Goal: Task Accomplishment & Management: Use online tool/utility

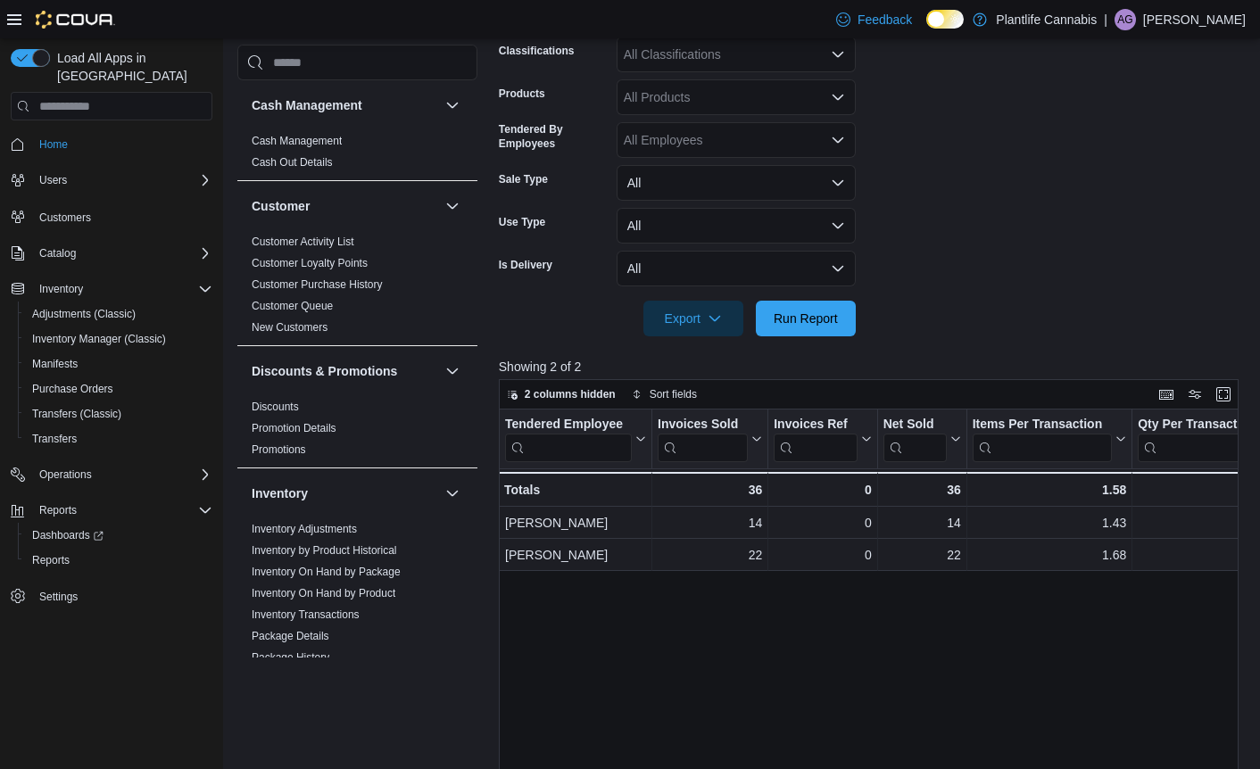
scroll to position [941, 0]
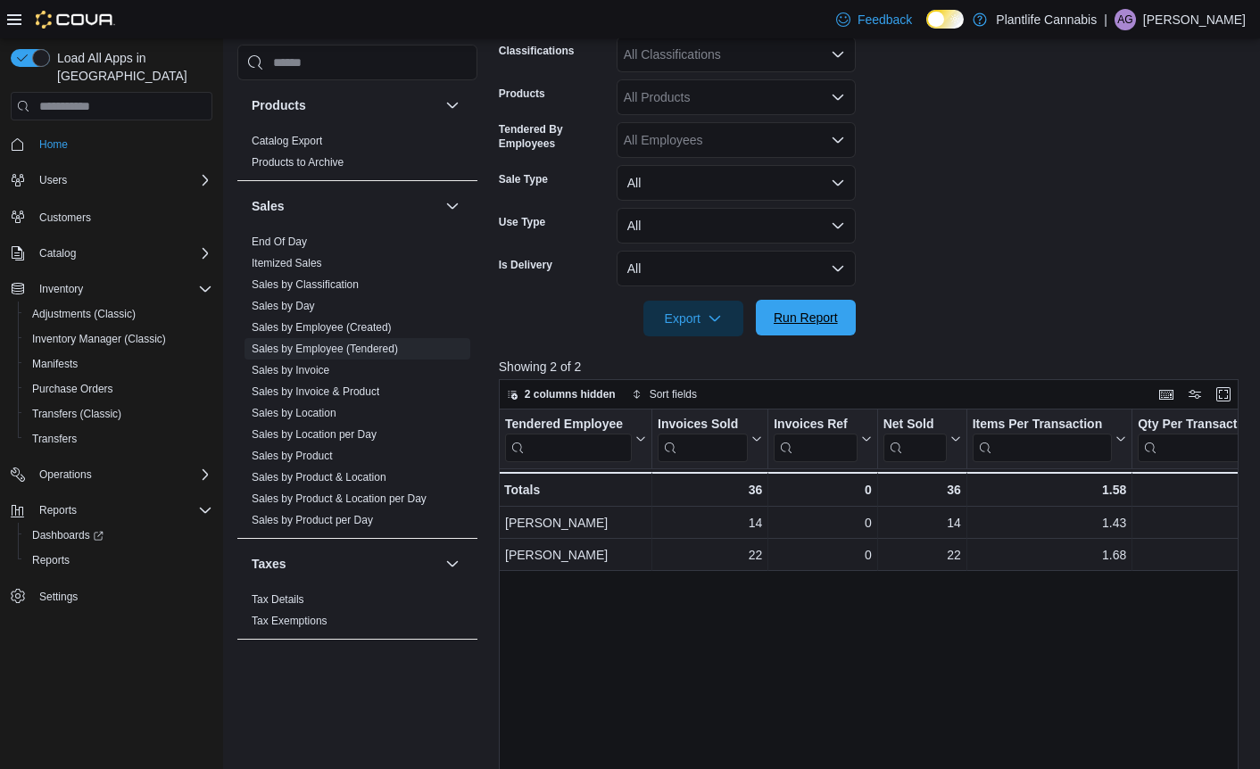
click at [785, 311] on span "Run Report" at bounding box center [806, 318] width 64 height 18
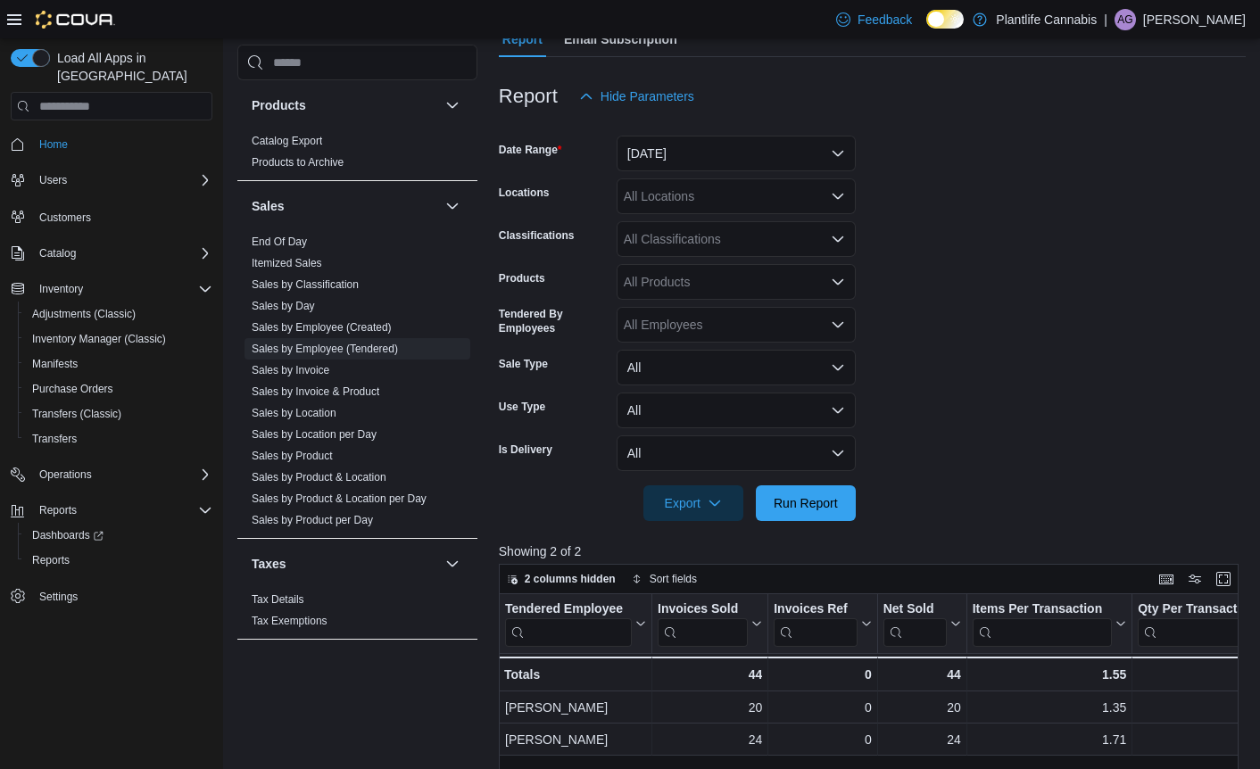
scroll to position [158, 0]
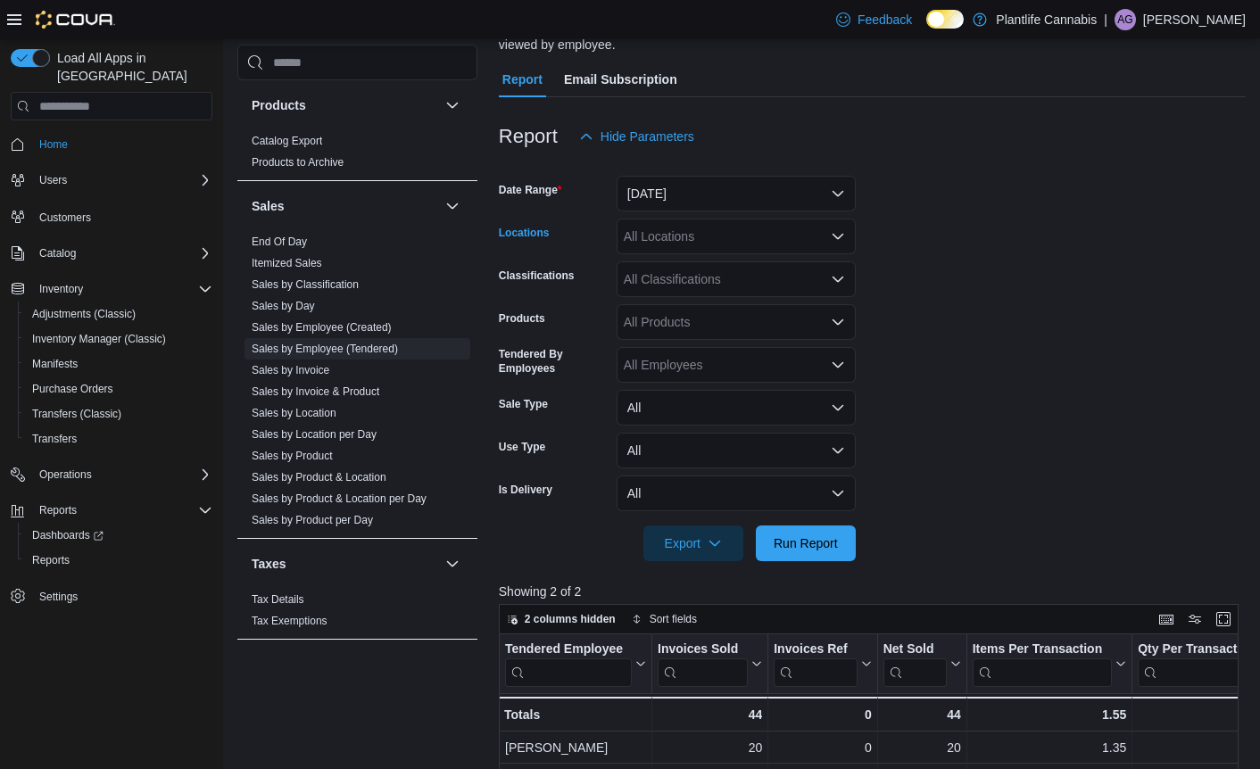
click at [792, 234] on div "All Locations" at bounding box center [736, 237] width 239 height 36
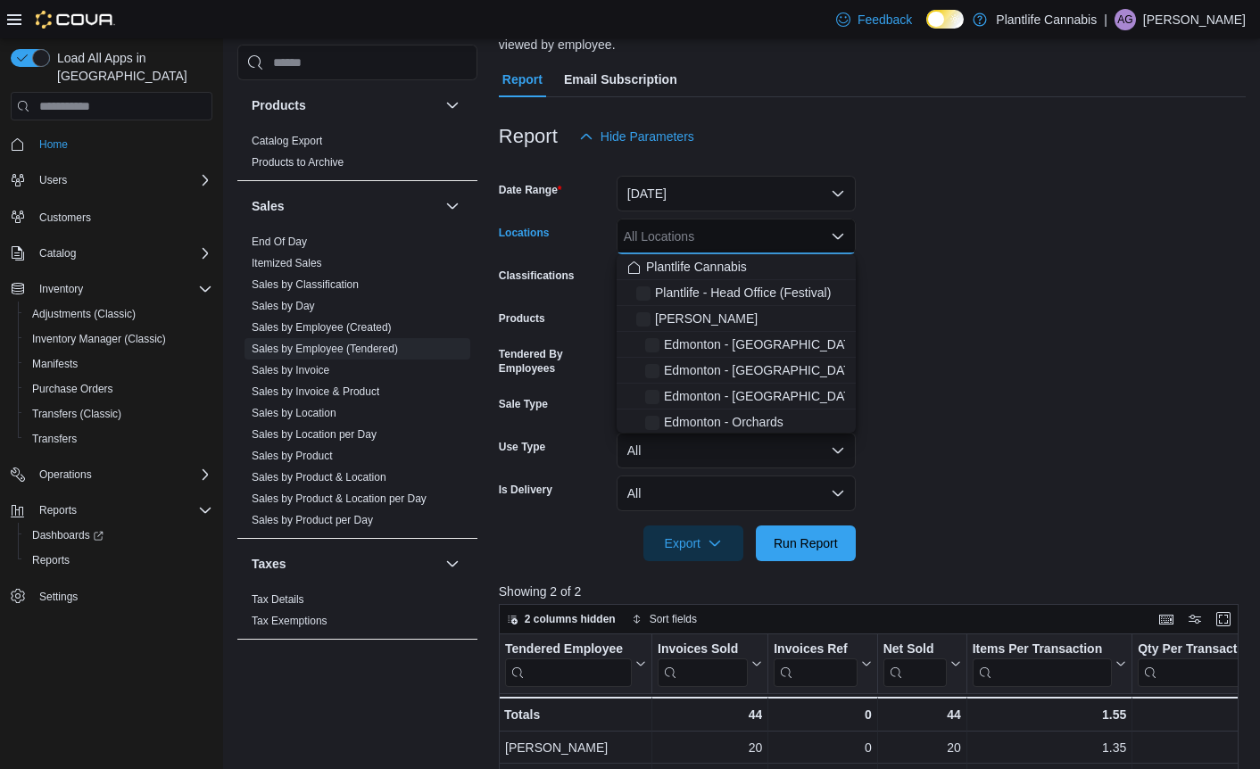
scroll to position [159, 0]
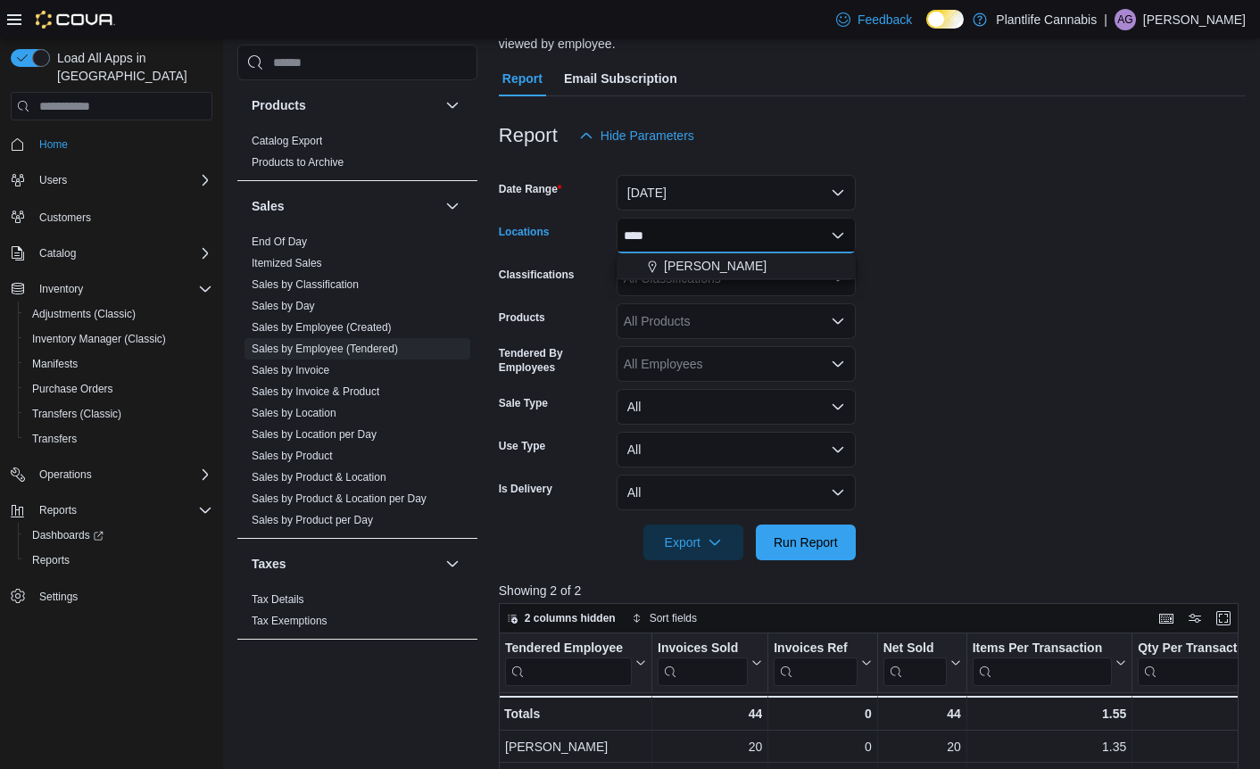
type input "*****"
click at [965, 308] on form "Date Range [DATE] Locations [PERSON_NAME] Classifications All Classifications P…" at bounding box center [872, 356] width 747 height 407
click at [727, 281] on div "All Classifications" at bounding box center [736, 279] width 239 height 36
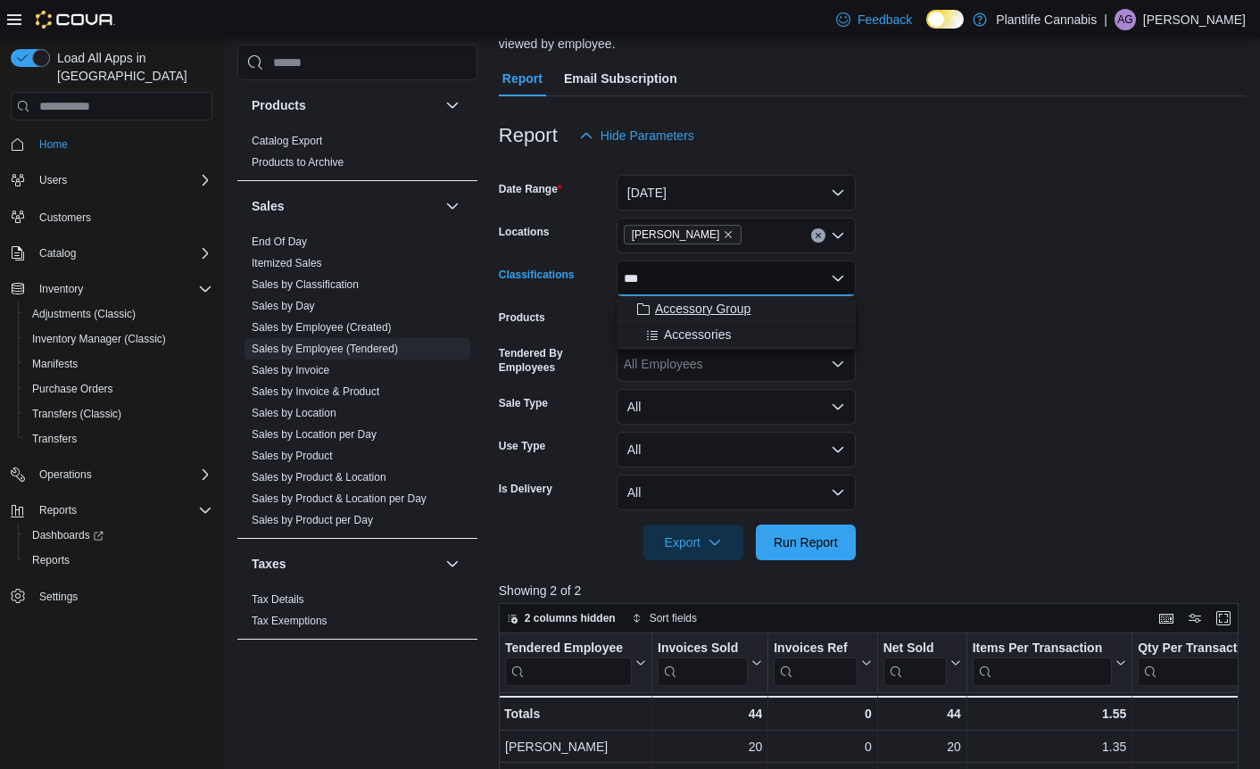
type input "***"
click at [754, 302] on div "Accessory Group" at bounding box center [736, 309] width 218 height 18
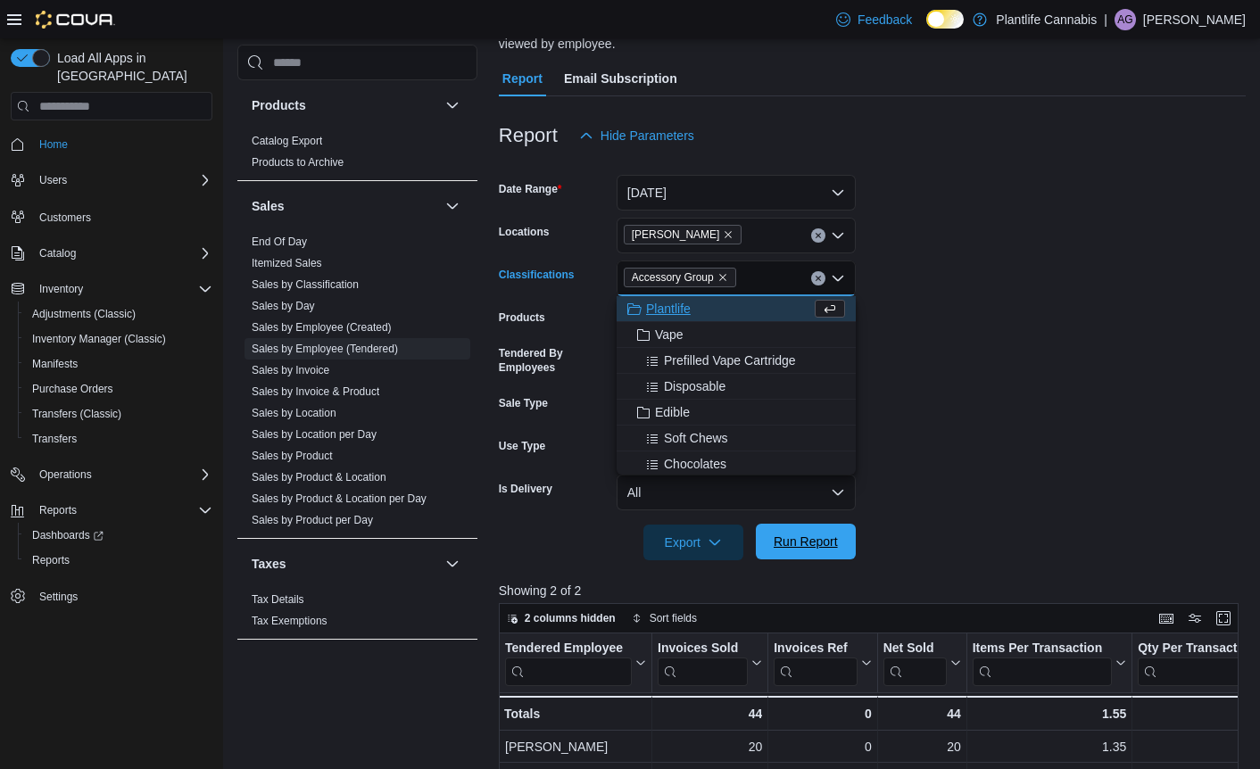
click at [808, 542] on span "Run Report" at bounding box center [806, 542] width 64 height 18
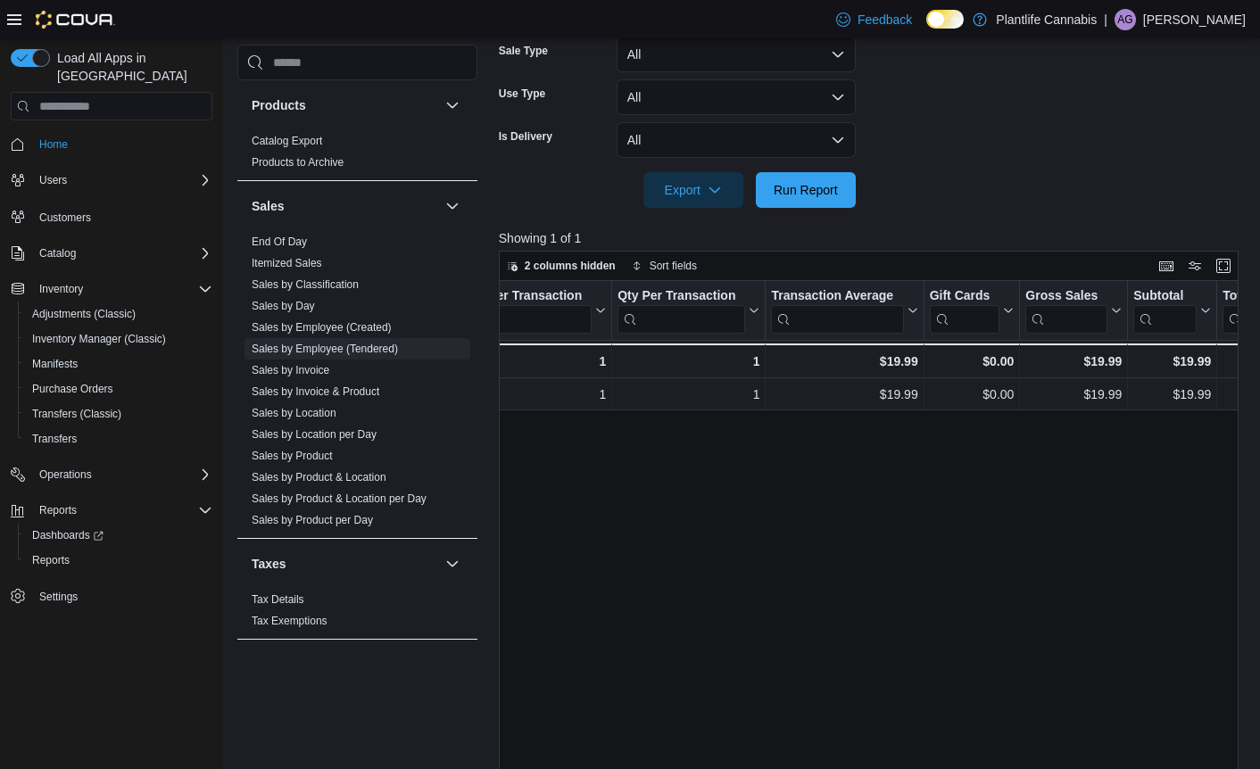
scroll to position [0, 541]
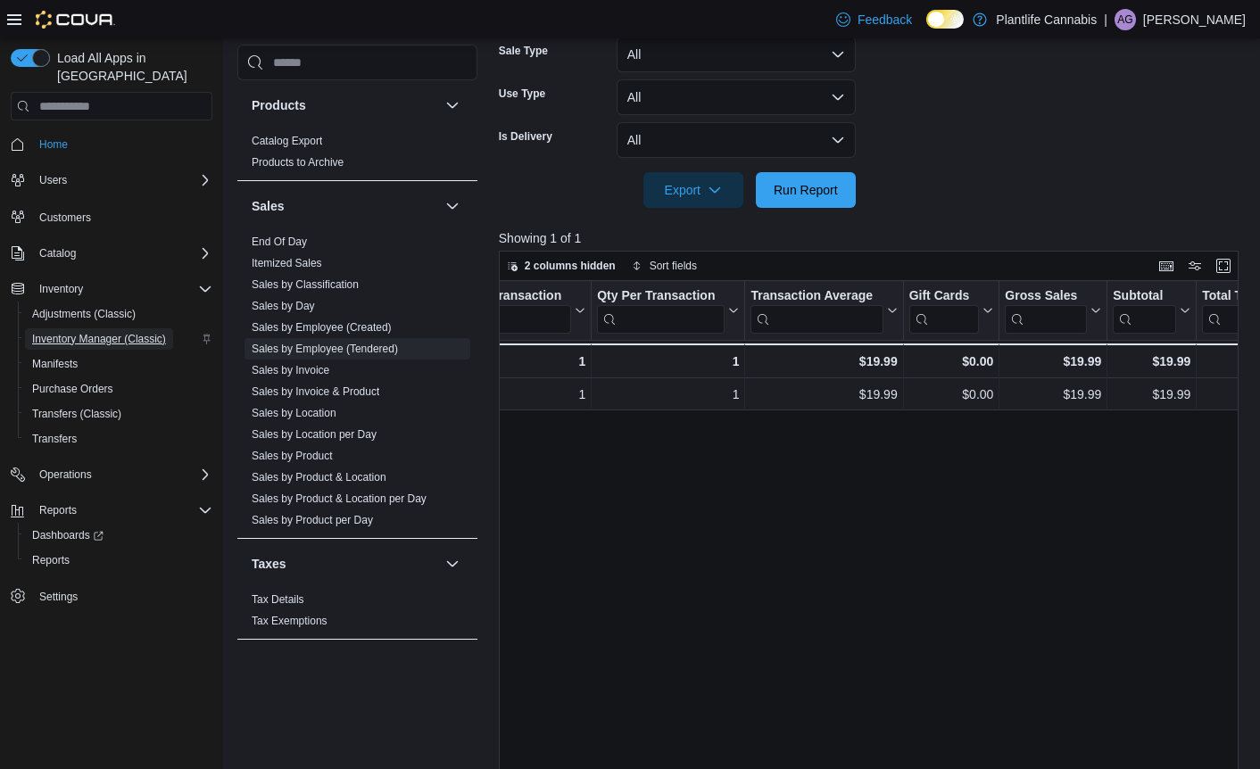
click at [113, 332] on span "Inventory Manager (Classic)" at bounding box center [99, 339] width 134 height 14
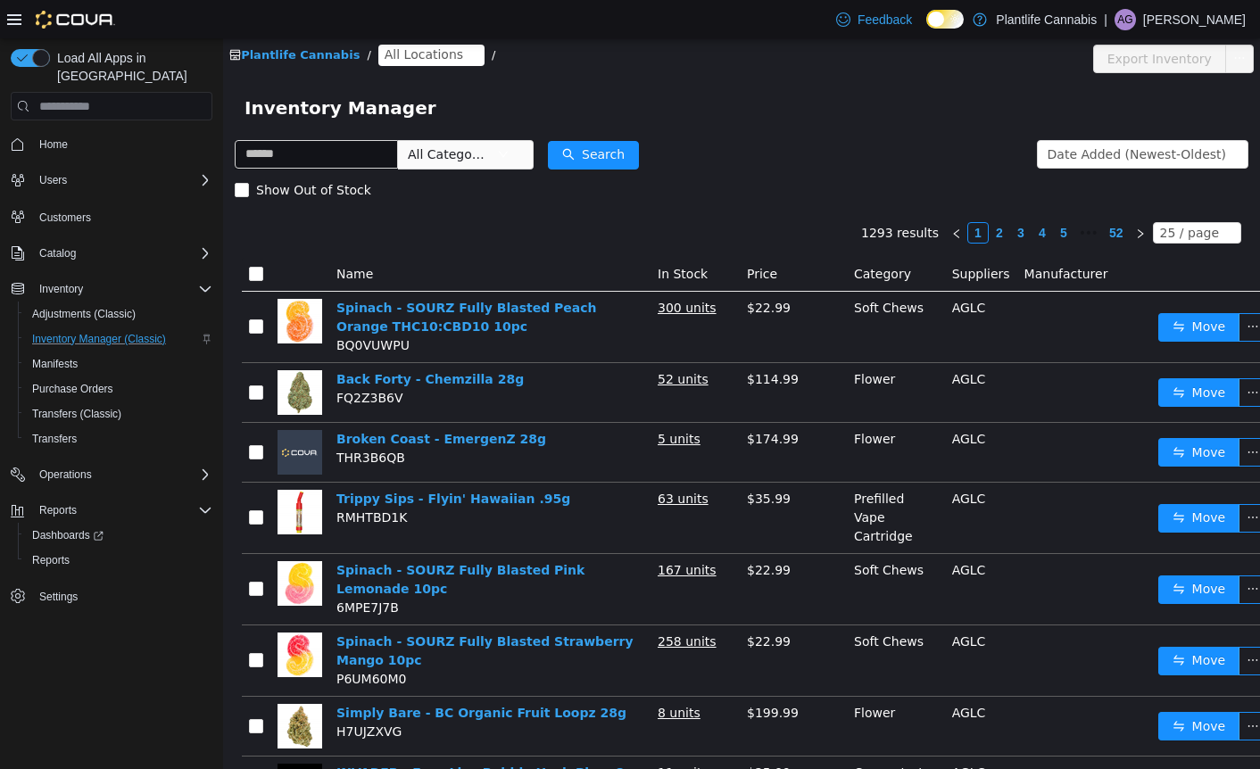
click at [421, 53] on span "All Locations" at bounding box center [424, 55] width 79 height 20
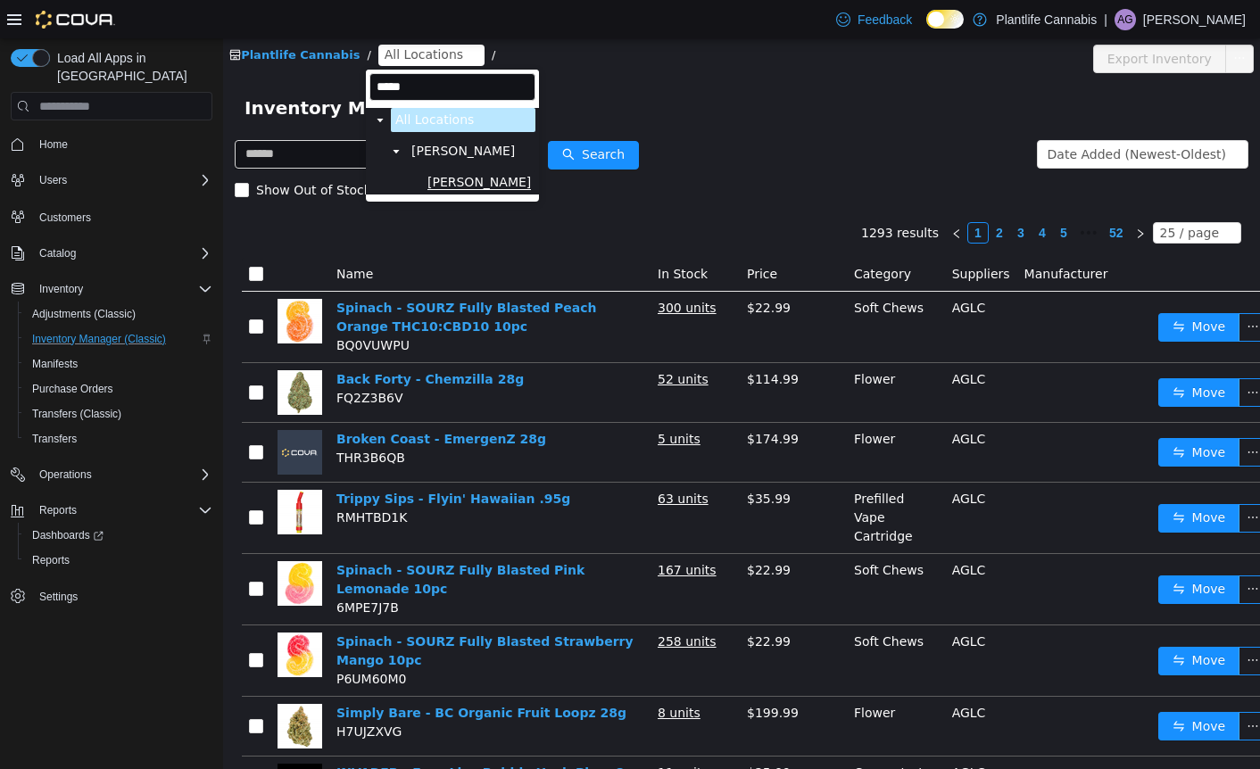
type input "*****"
click at [454, 179] on span "[PERSON_NAME]" at bounding box center [479, 182] width 104 height 15
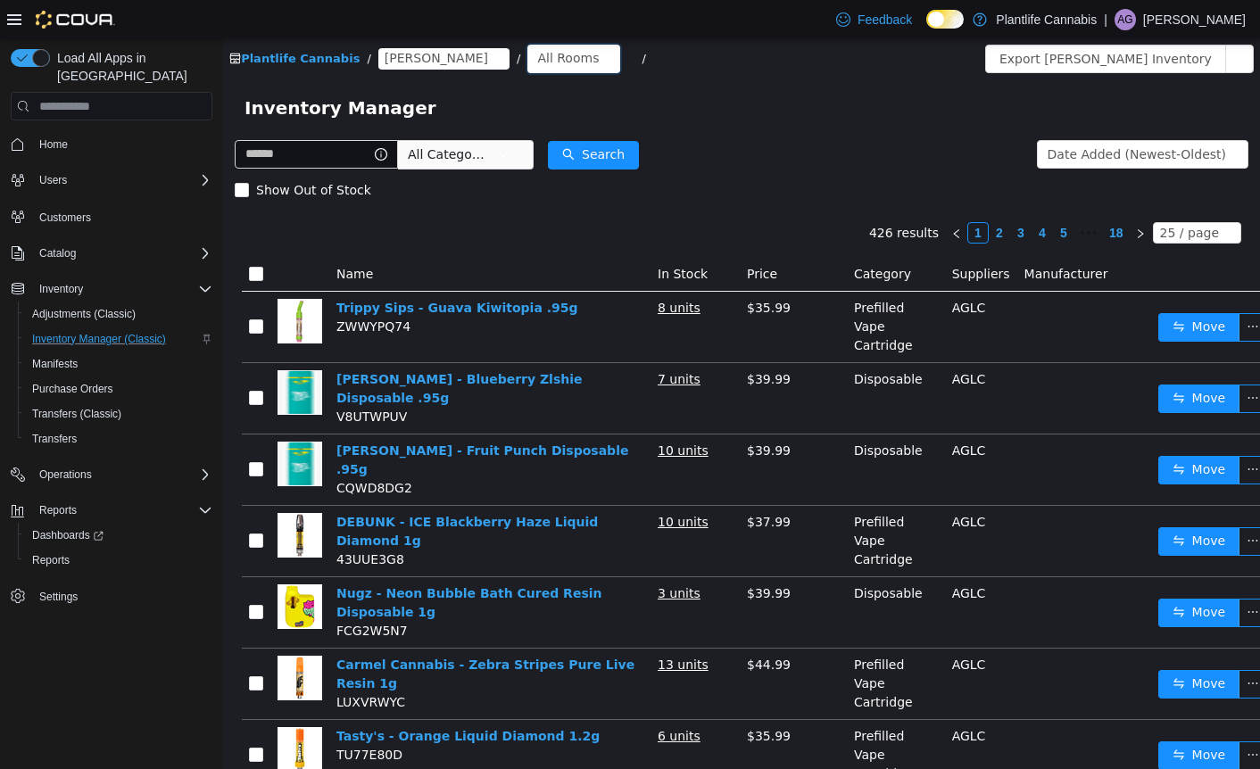
click at [537, 63] on div "All Rooms" at bounding box center [568, 58] width 62 height 27
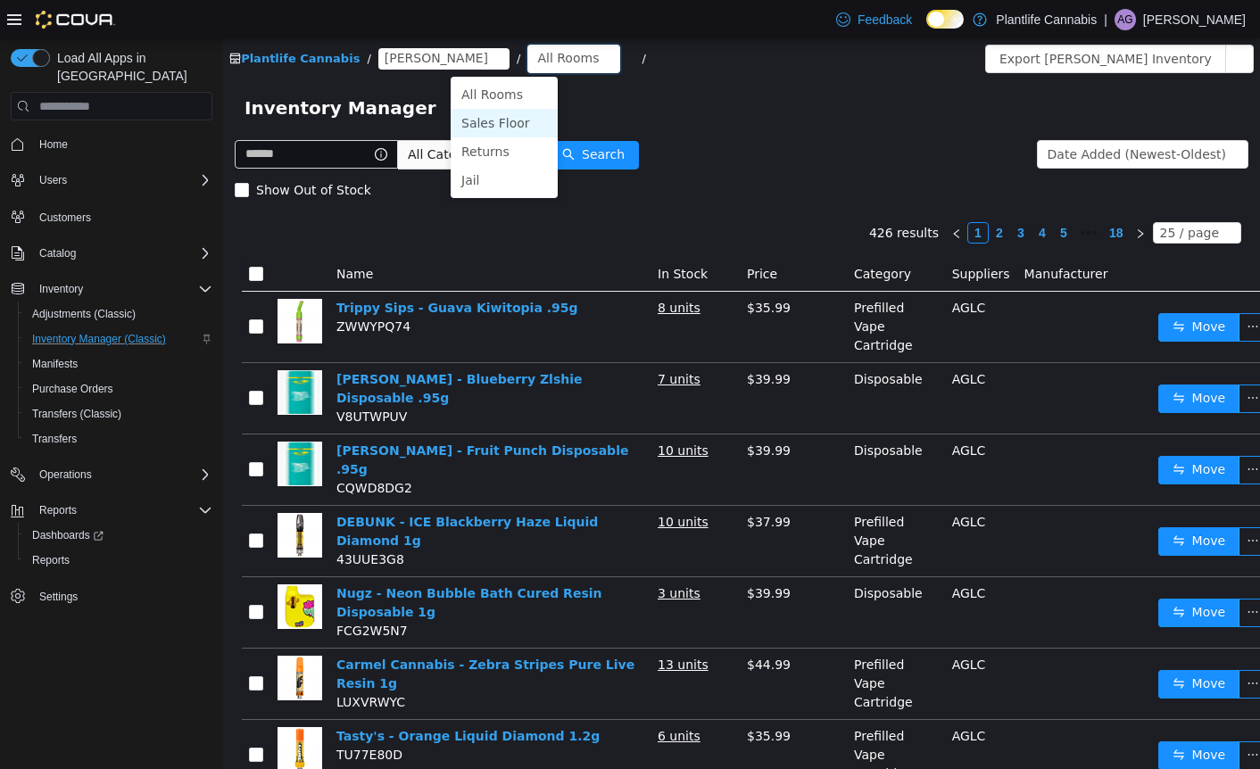
click at [499, 120] on li "Sales Floor" at bounding box center [504, 123] width 107 height 29
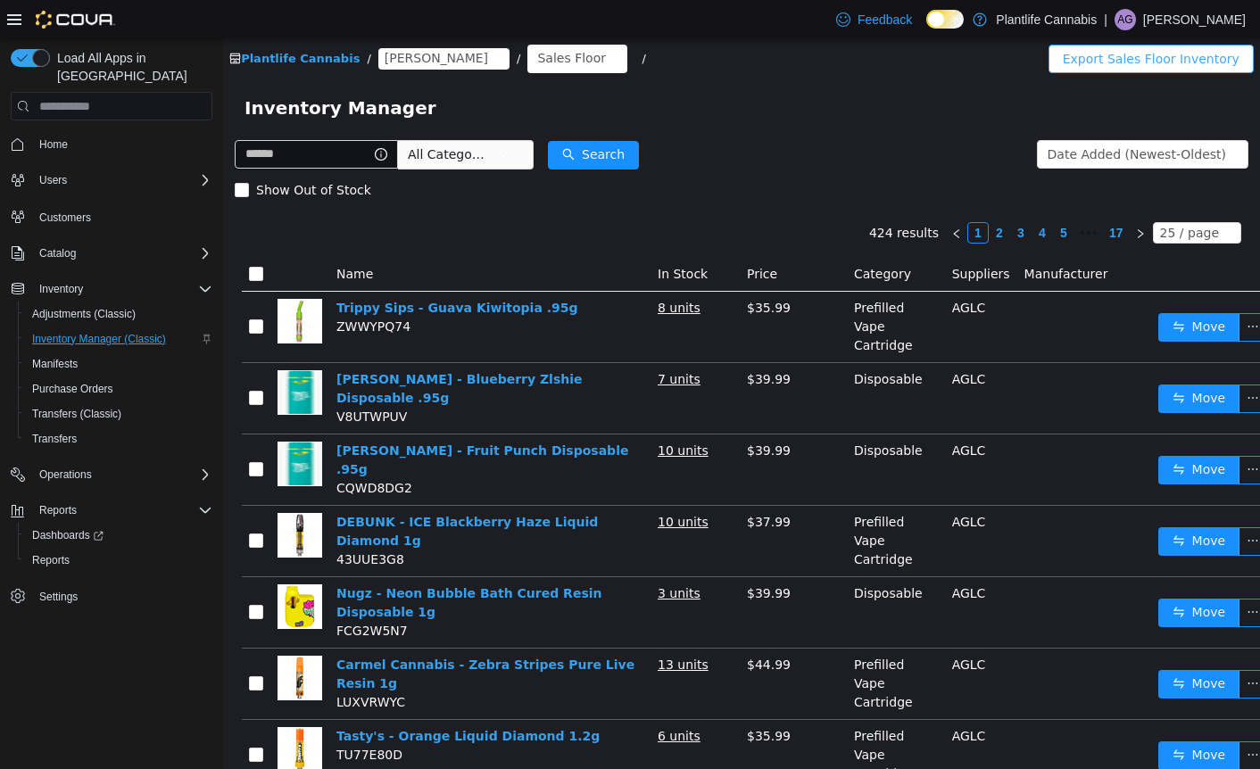
click at [1120, 61] on button "Export Sales Floor Inventory" at bounding box center [1150, 59] width 205 height 29
click at [899, 45] on div "Plantlife Cannabis / [PERSON_NAME] / Sales Floor /" at bounding box center [655, 59] width 853 height 29
click at [781, 105] on div "Inventory Manager" at bounding box center [741, 108] width 994 height 29
click at [798, 51] on div "Plantlife Cannabis / [PERSON_NAME] / Sales Floor /" at bounding box center [655, 59] width 853 height 29
click at [774, 104] on div "Inventory Manager" at bounding box center [741, 108] width 994 height 29
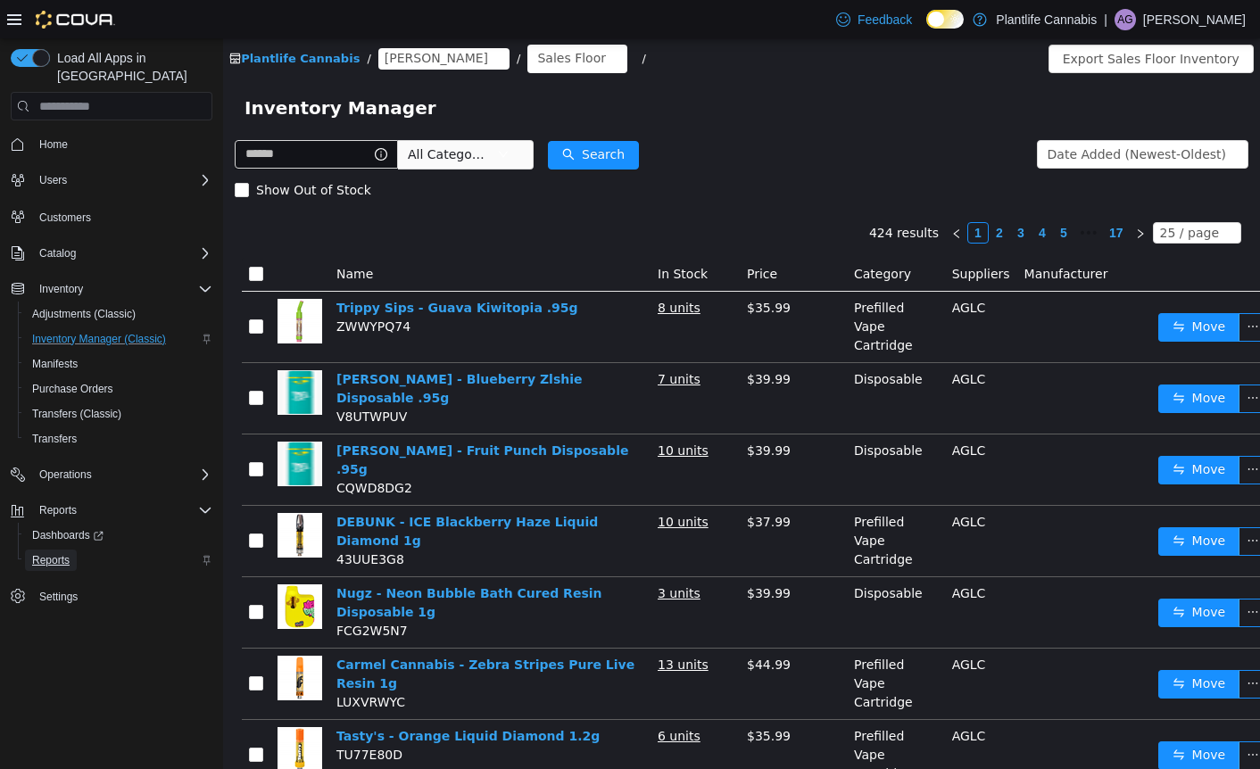
click at [55, 553] on span "Reports" at bounding box center [50, 560] width 37 height 14
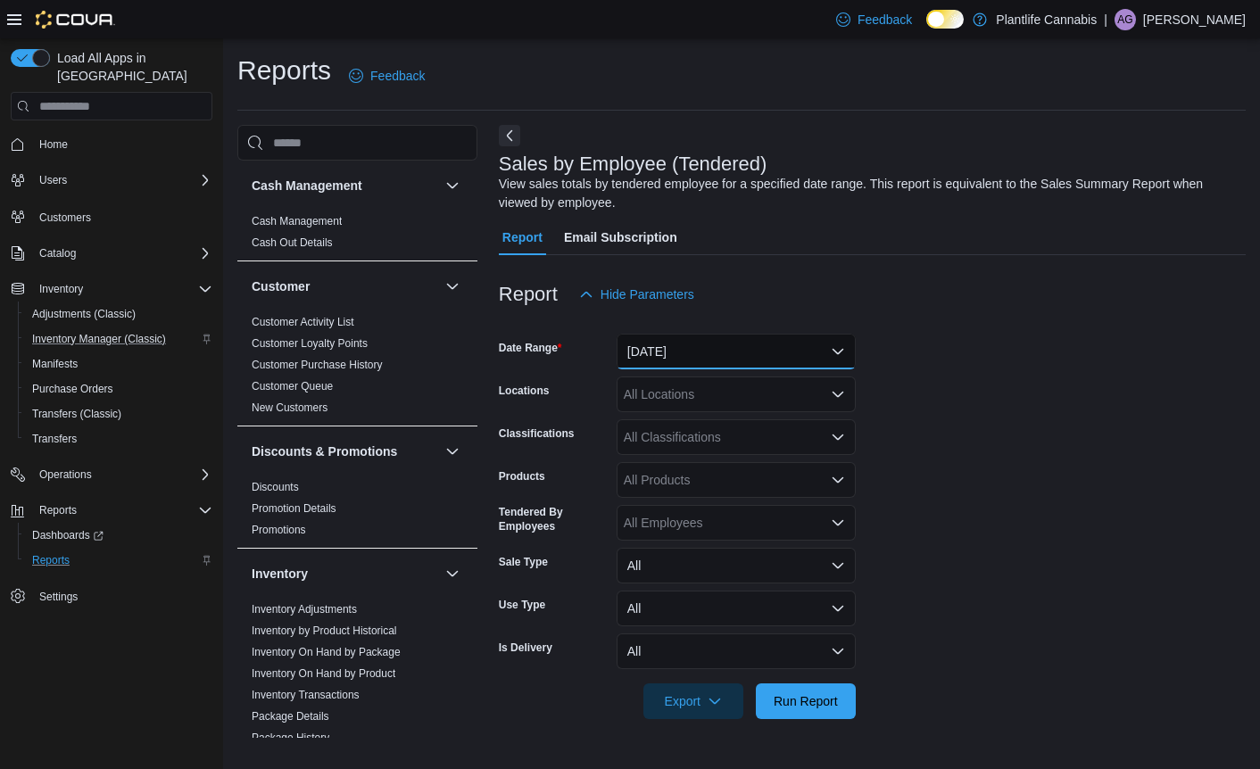
click at [714, 350] on button "[DATE]" at bounding box center [736, 352] width 239 height 36
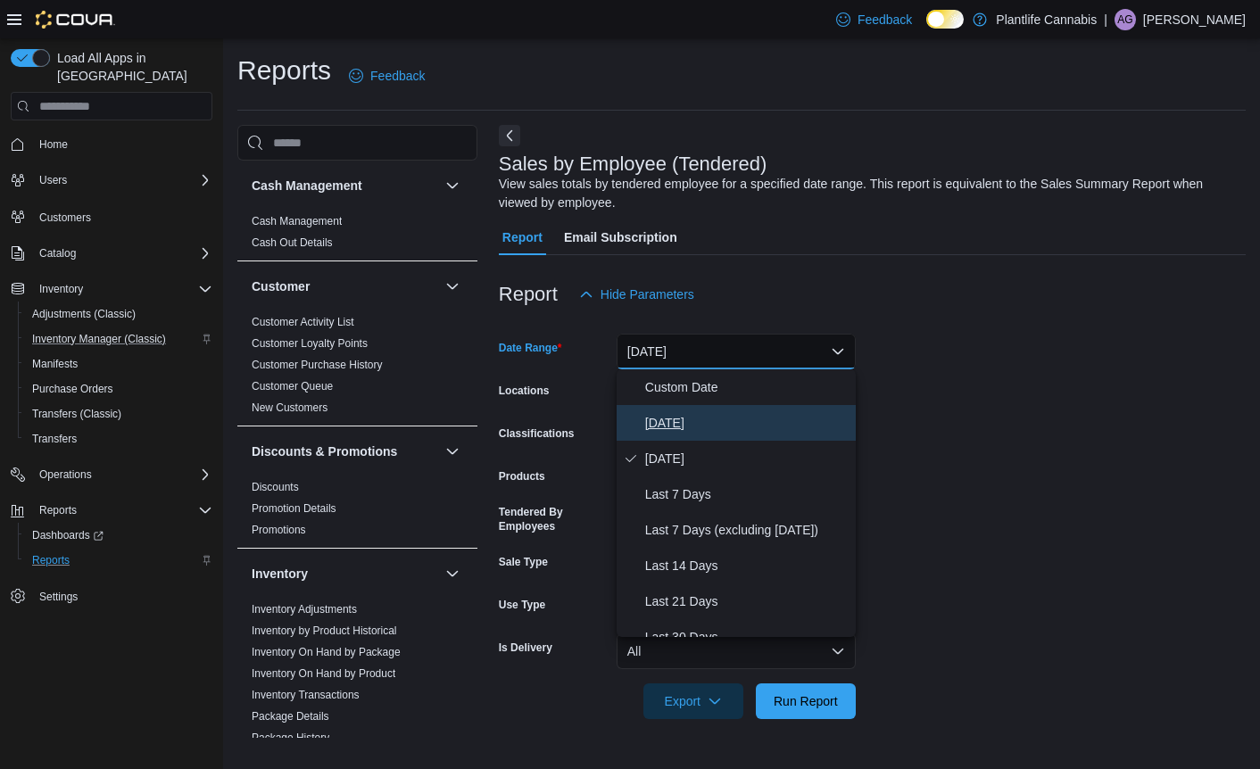
click at [674, 421] on span "[DATE]" at bounding box center [746, 422] width 203 height 21
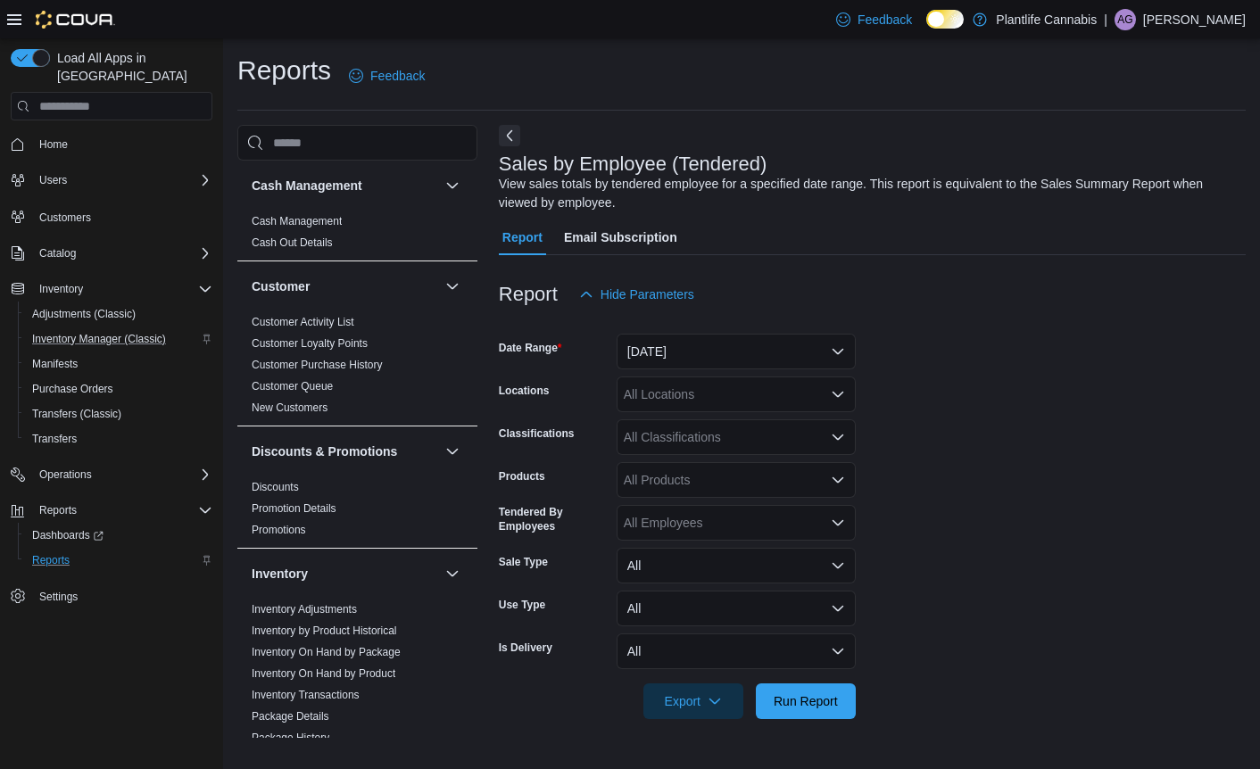
drag, startPoint x: 1124, startPoint y: 373, endPoint x: 902, endPoint y: 735, distance: 425.0
click at [1122, 376] on form "Date Range [DATE] Locations All Locations Classifications All Classifications P…" at bounding box center [872, 515] width 747 height 407
click at [836, 700] on span "Run Report" at bounding box center [806, 701] width 64 height 18
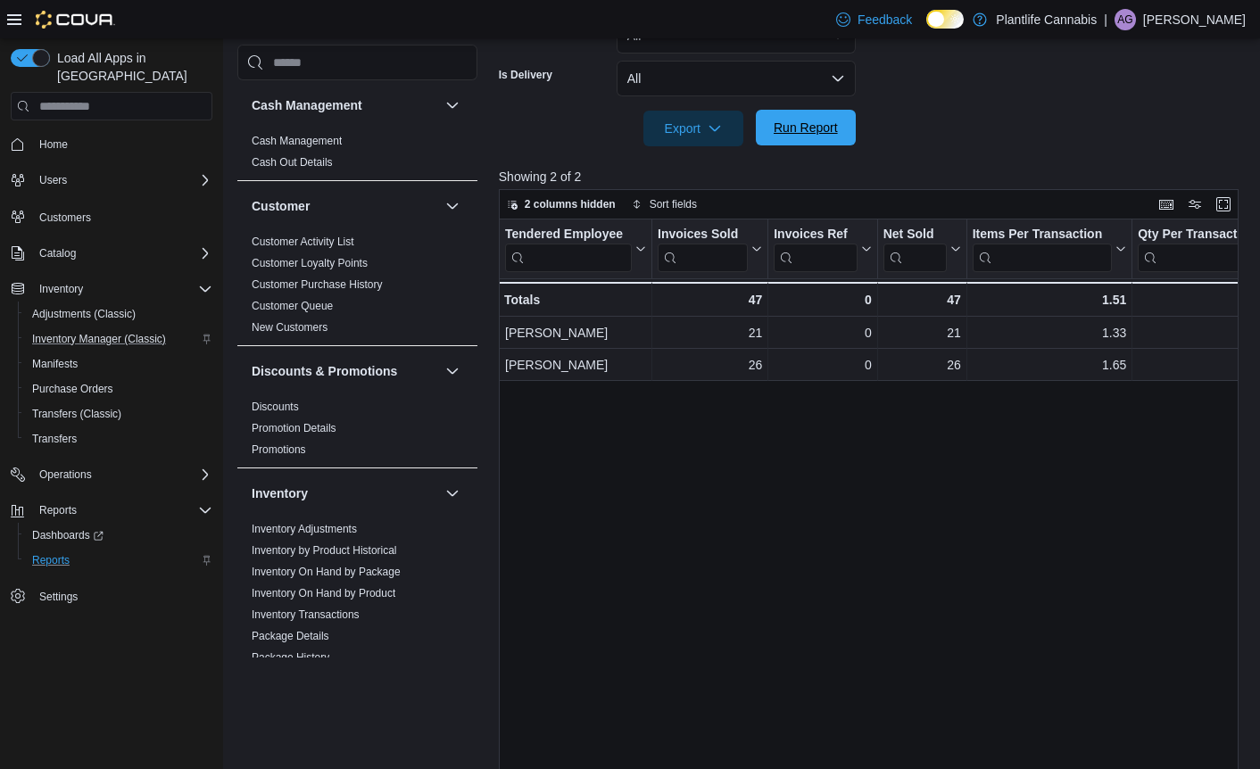
click at [811, 126] on span "Run Report" at bounding box center [806, 128] width 64 height 18
click at [924, 605] on div "Tendered Employee Click to view column header actions Invoices Sold Click to vi…" at bounding box center [869, 512] width 740 height 585
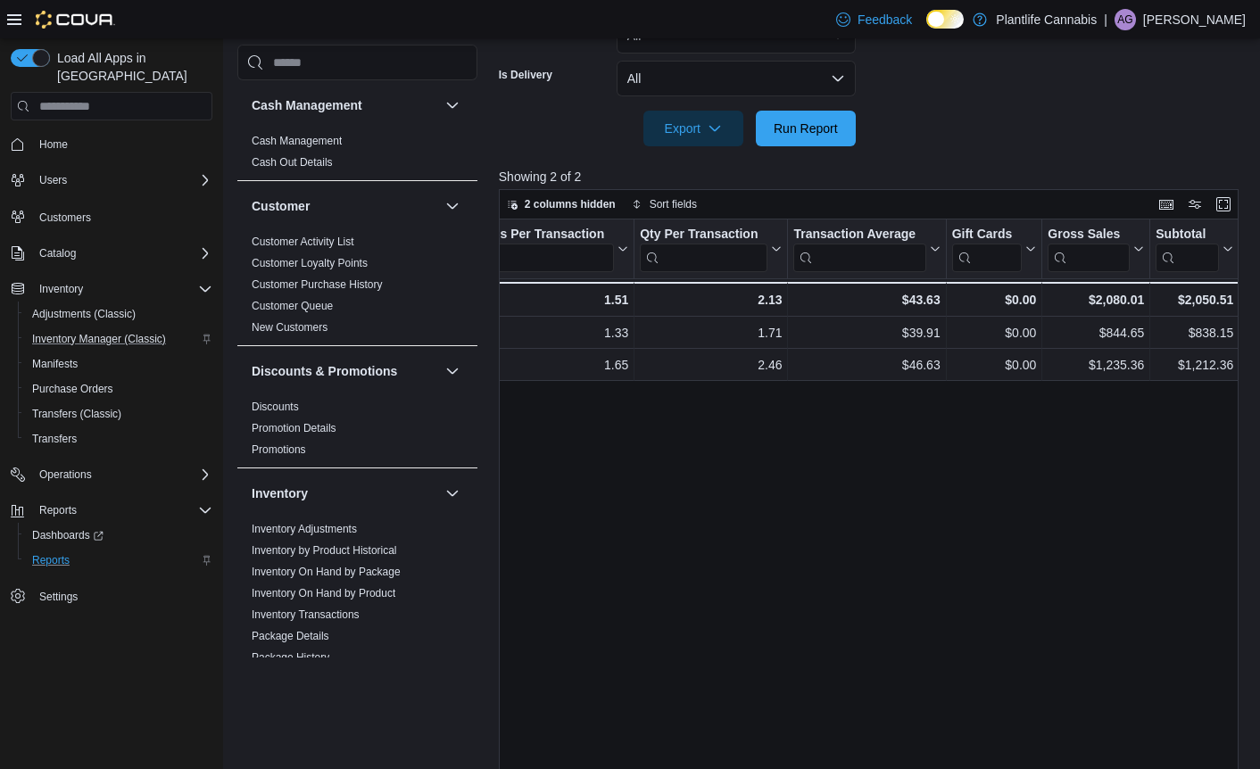
scroll to position [0, 491]
